Goal: Information Seeking & Learning: Learn about a topic

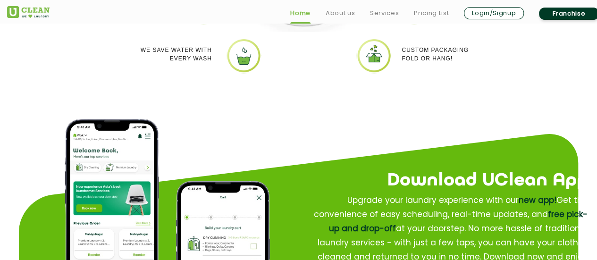
scroll to position [1024, 0]
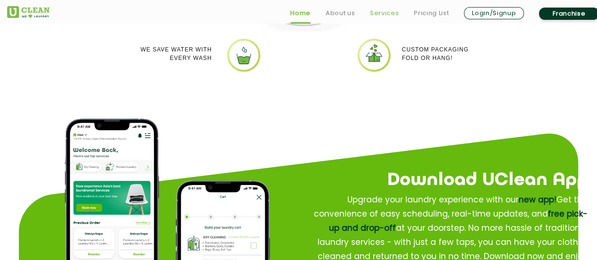
click at [382, 17] on link "Services" at bounding box center [384, 13] width 29 height 11
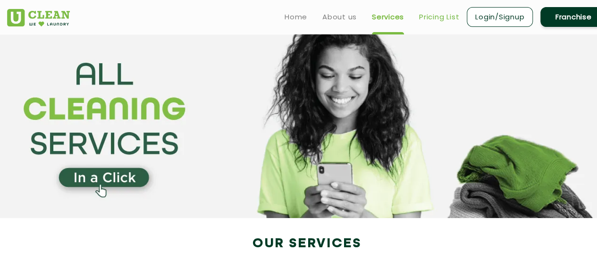
click at [445, 16] on link "Pricing List" at bounding box center [439, 16] width 40 height 11
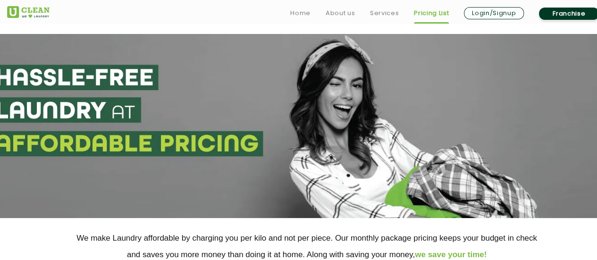
scroll to position [217, 0]
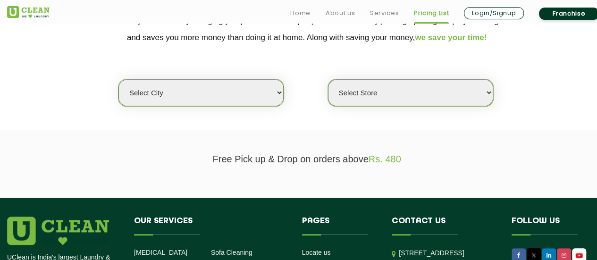
click at [220, 97] on select "Select city [GEOGRAPHIC_DATA] [GEOGRAPHIC_DATA] [GEOGRAPHIC_DATA] [GEOGRAPHIC_D…" at bounding box center [200, 92] width 165 height 27
select select "5"
click at [118, 79] on select "Select city [GEOGRAPHIC_DATA] [GEOGRAPHIC_DATA] [GEOGRAPHIC_DATA] [GEOGRAPHIC_D…" at bounding box center [200, 92] width 165 height 27
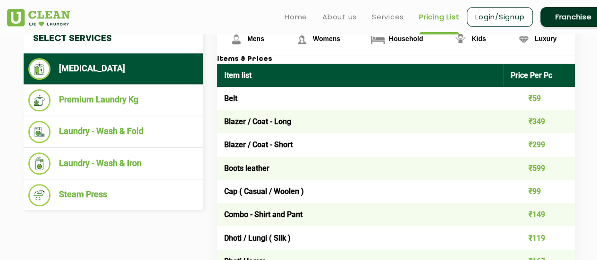
scroll to position [285, 0]
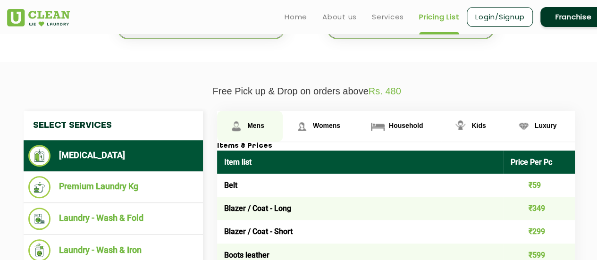
click at [260, 115] on link "Mens" at bounding box center [250, 126] width 66 height 31
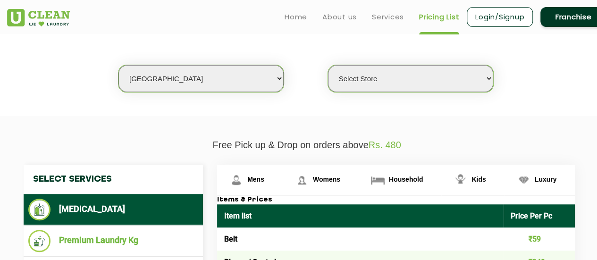
scroll to position [234, 0]
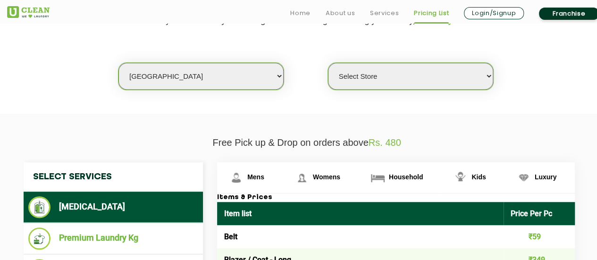
click at [385, 76] on select "Select Store UClean Narsingi UClean Nizampet UClean Sangareddy UClean Gachibowl…" at bounding box center [410, 76] width 165 height 27
select select "383"
click at [328, 63] on select "Select Store UClean Narsingi UClean Nizampet UClean Sangareddy UClean Gachibowl…" at bounding box center [410, 76] width 165 height 27
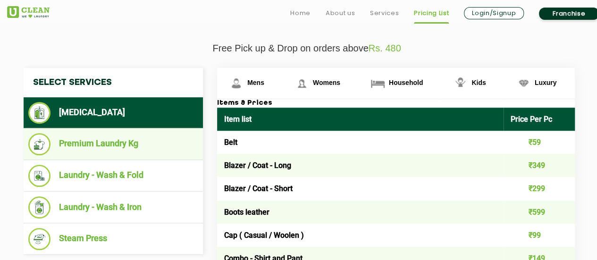
scroll to position [393, 0]
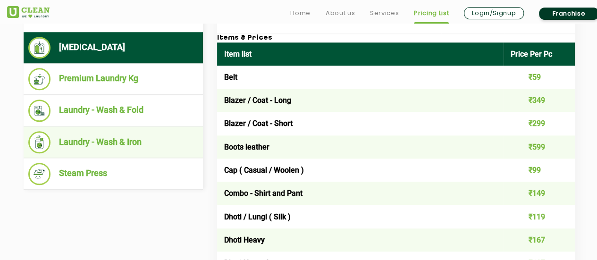
click at [114, 137] on li "Laundry - Wash & Iron" at bounding box center [113, 142] width 170 height 22
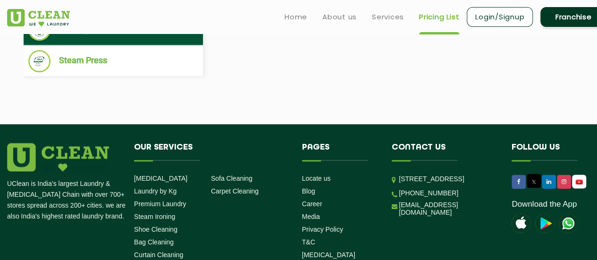
scroll to position [595, 0]
